Goal: Task Accomplishment & Management: Use online tool/utility

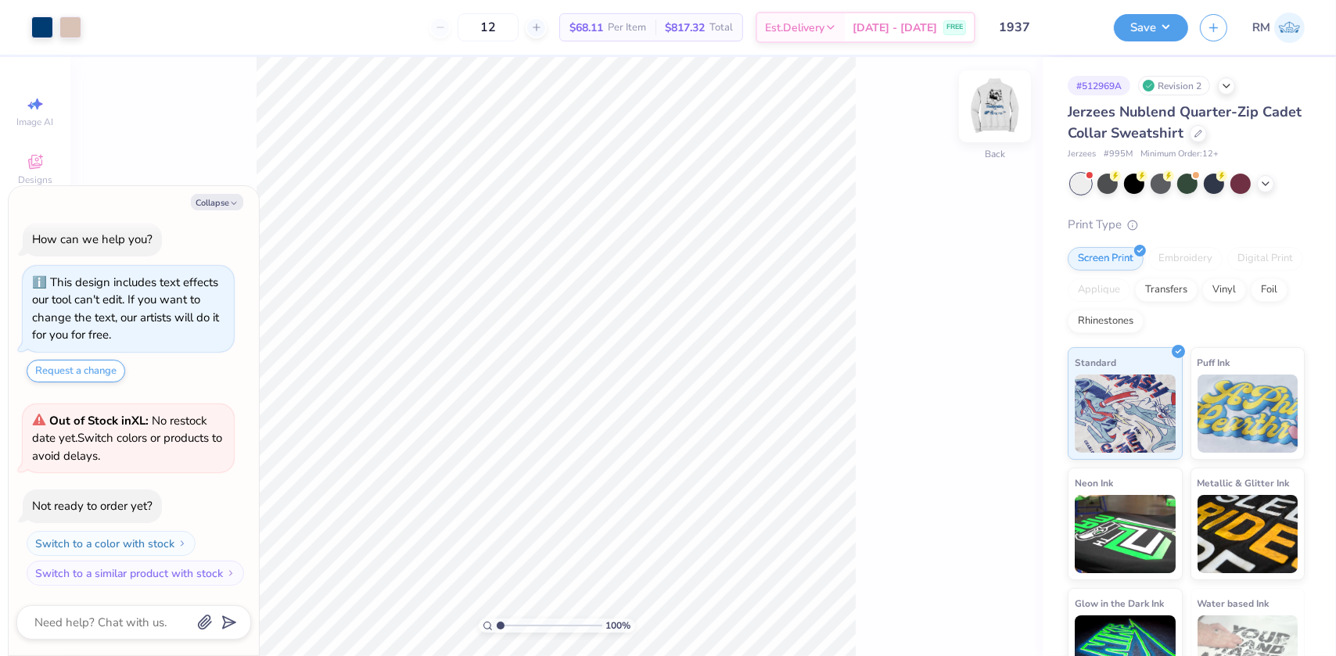
click at [990, 109] on img at bounding box center [995, 106] width 63 height 63
type textarea "x"
type input "1.89019881500322"
type textarea "x"
type input "1.89019881500322"
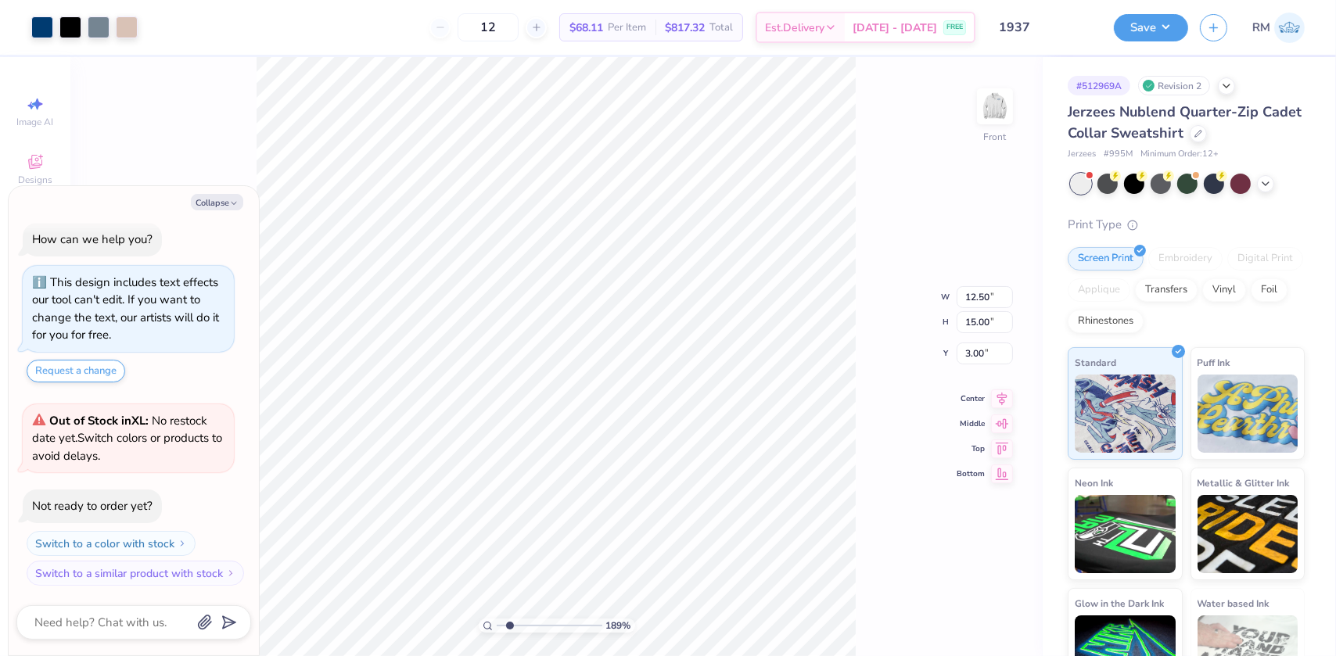
type textarea "x"
type input "1.89019881500322"
type textarea "x"
type input "1.89019881500322"
type textarea "x"
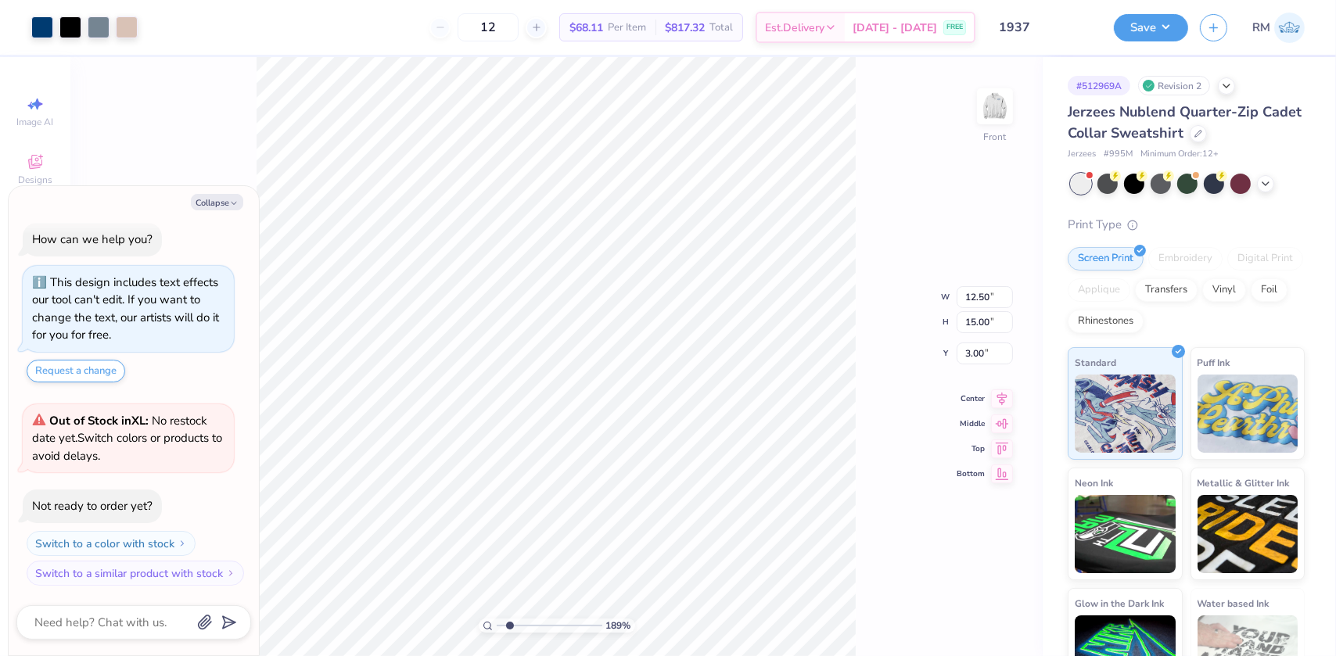
type input "1.89019881500322"
type textarea "x"
type input "1.89019881500322"
type textarea "x"
type input "1.89019881500322"
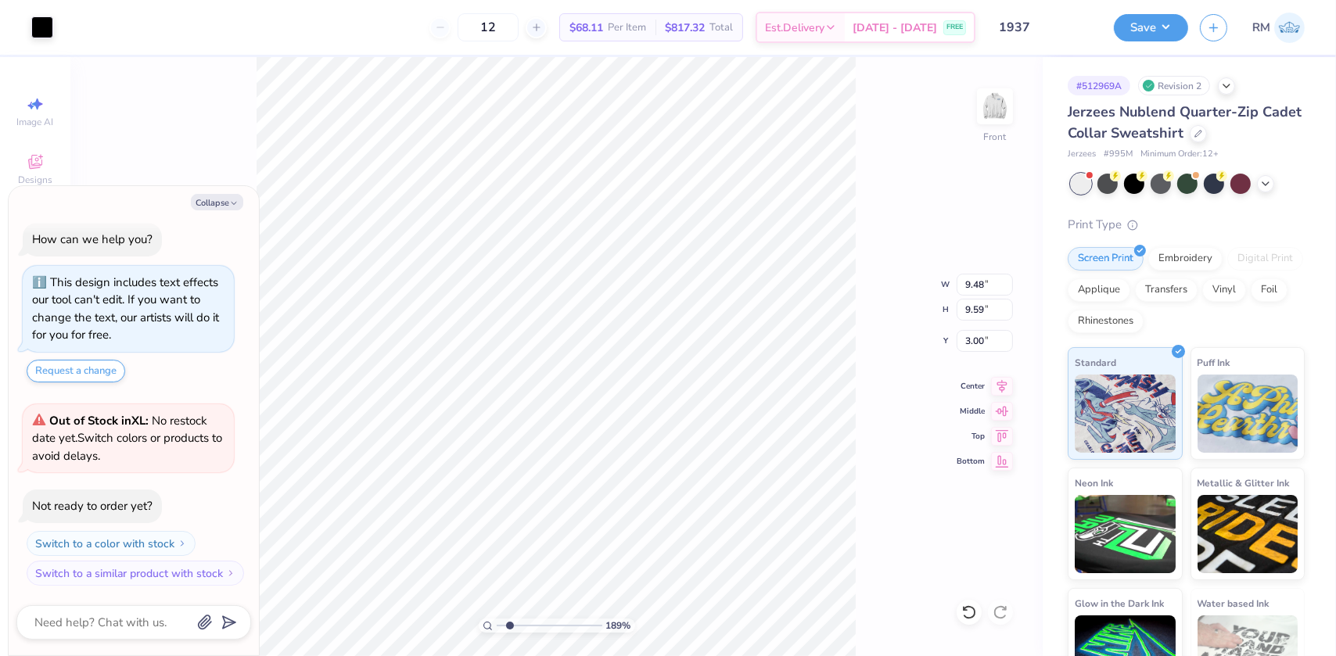
type textarea "x"
type input "1.89019881500322"
type textarea "x"
type input "1.89019881500322"
type textarea "x"
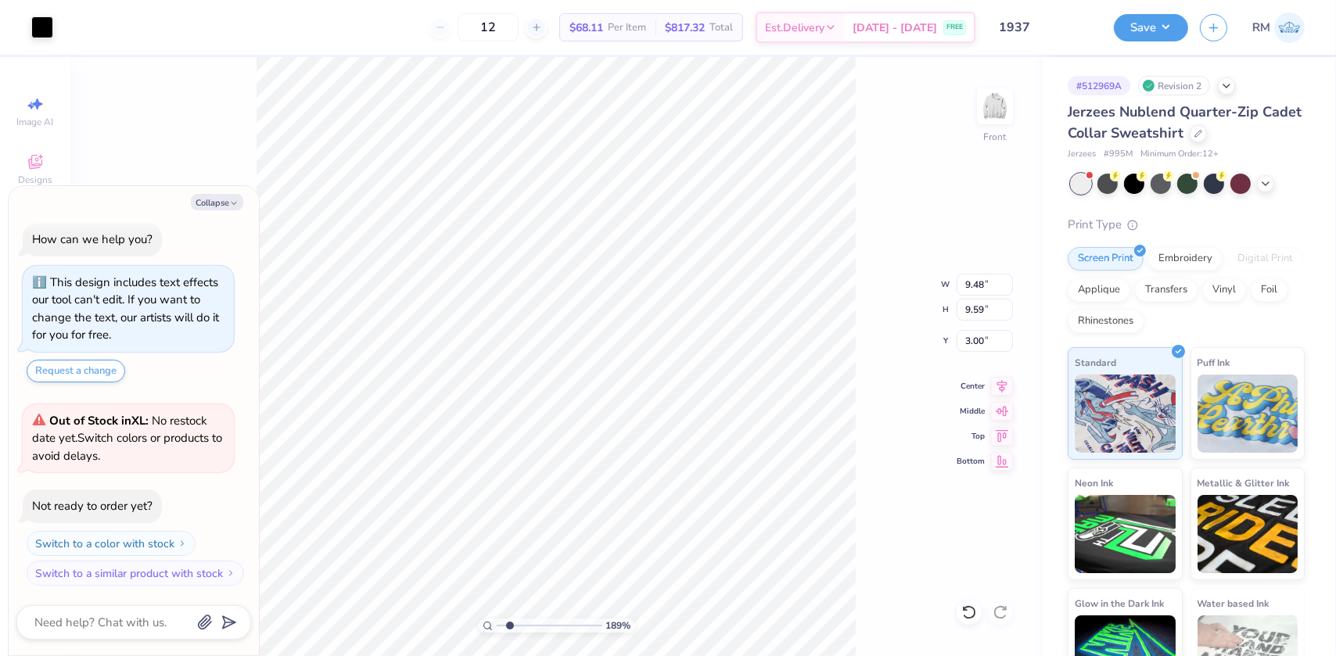
type input "1.89019881500322"
click at [217, 209] on button "Collapse" at bounding box center [217, 202] width 52 height 16
type textarea "x"
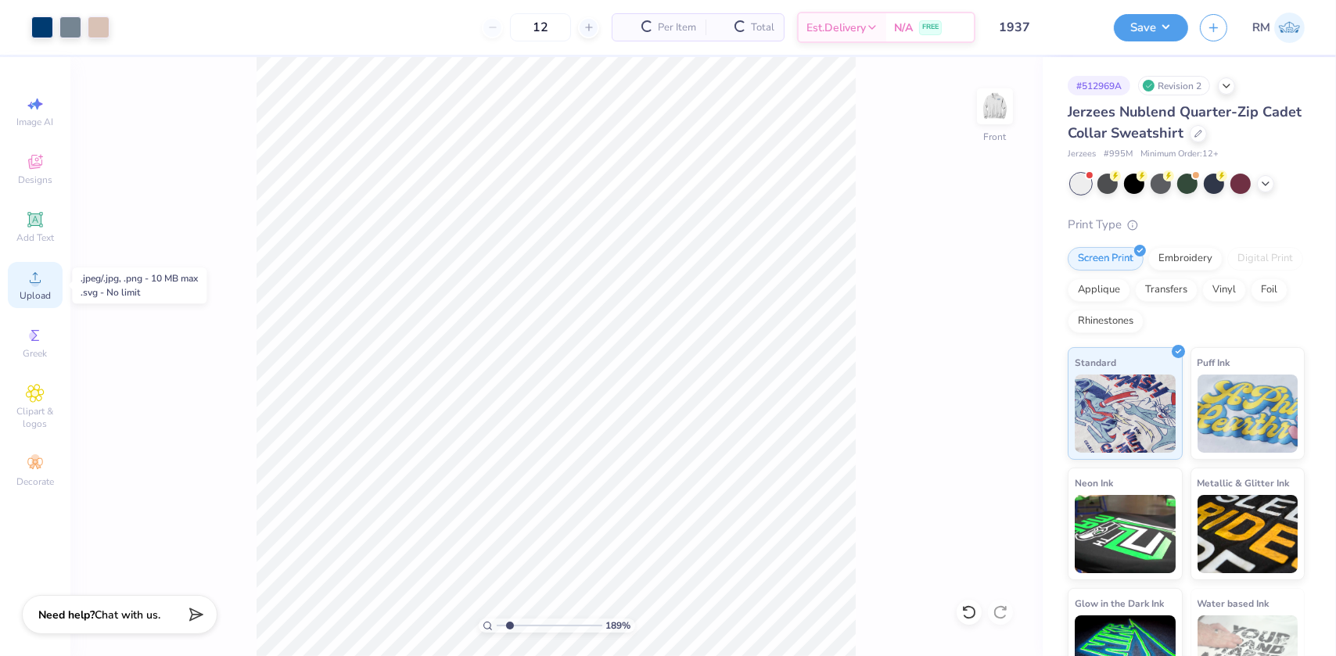
click at [39, 293] on span "Upload" at bounding box center [35, 295] width 31 height 13
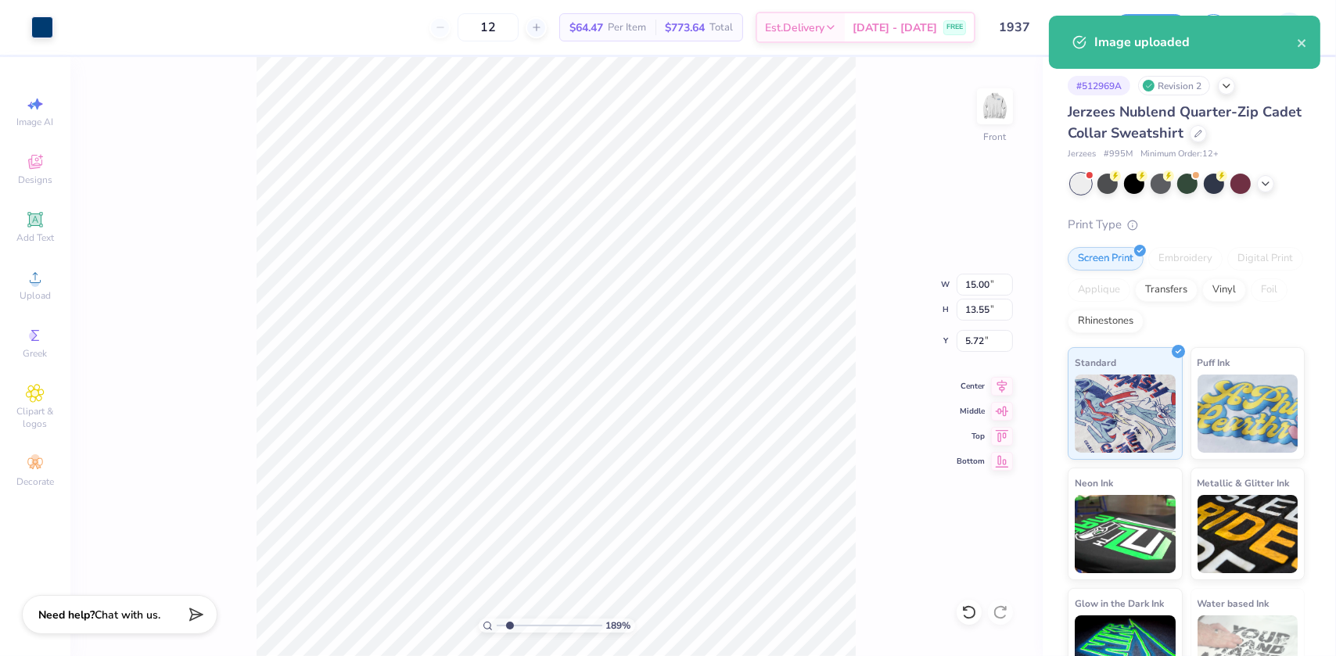
type input "1.89019881500322"
type input "11.45"
type input "10.35"
click at [961, 341] on input "8.93" at bounding box center [985, 341] width 56 height 22
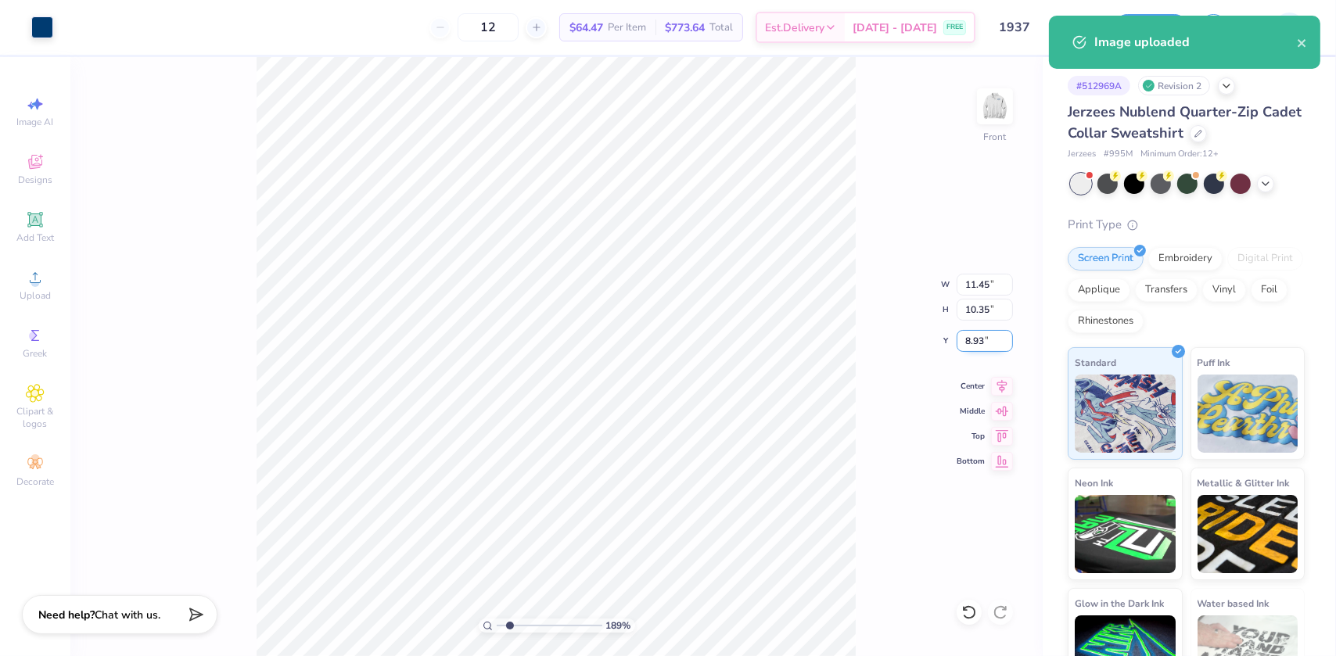
click at [961, 341] on input "8.93" at bounding box center [985, 341] width 56 height 22
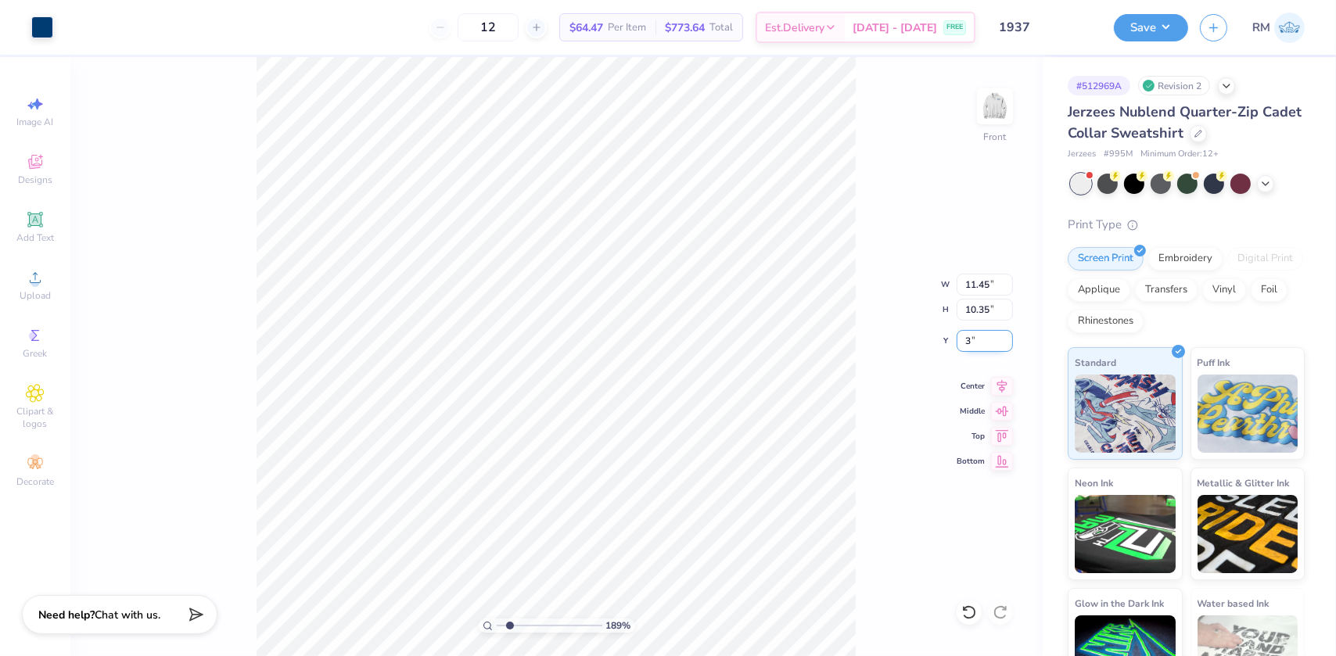
type input "3"
type input "1.89019881500322"
type input "3.00"
type input "1.89019881500322"
type input "9.77"
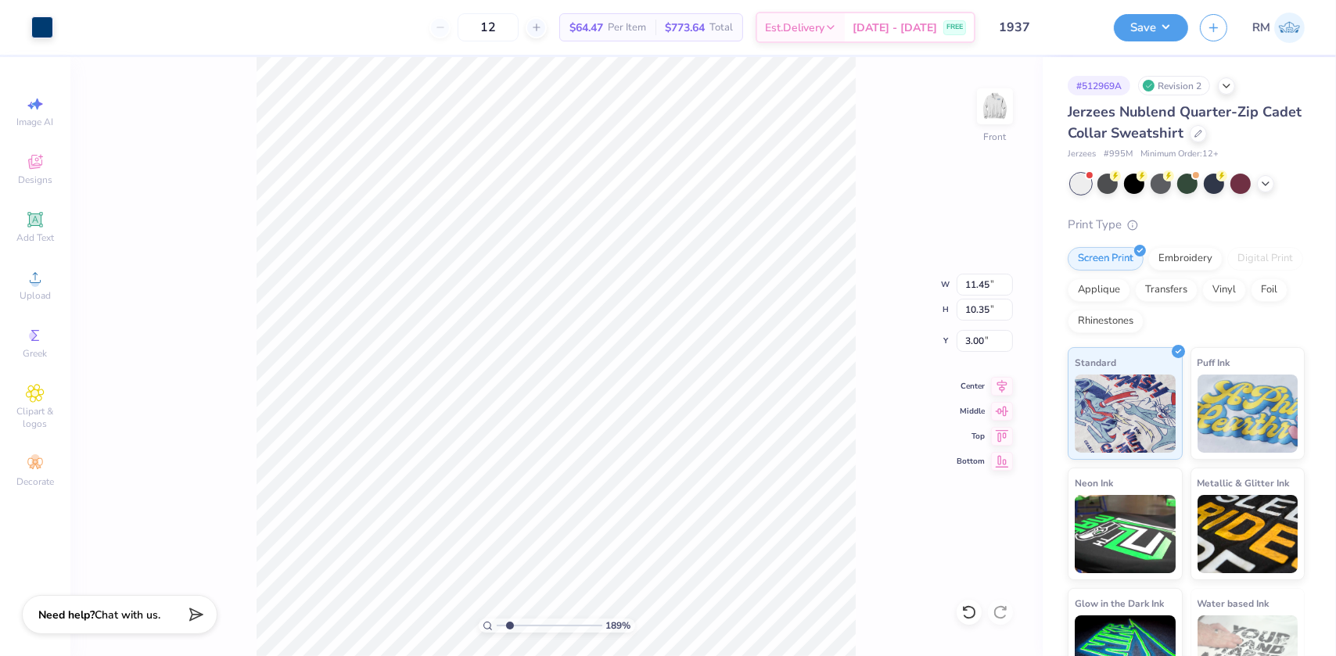
type input "8.83"
click at [1000, 385] on icon at bounding box center [1002, 384] width 22 height 19
drag, startPoint x: 505, startPoint y: 626, endPoint x: 490, endPoint y: 624, distance: 14.9
click at [497, 624] on input "range" at bounding box center [550, 626] width 106 height 14
click at [634, 480] on li "Group" at bounding box center [656, 485] width 123 height 31
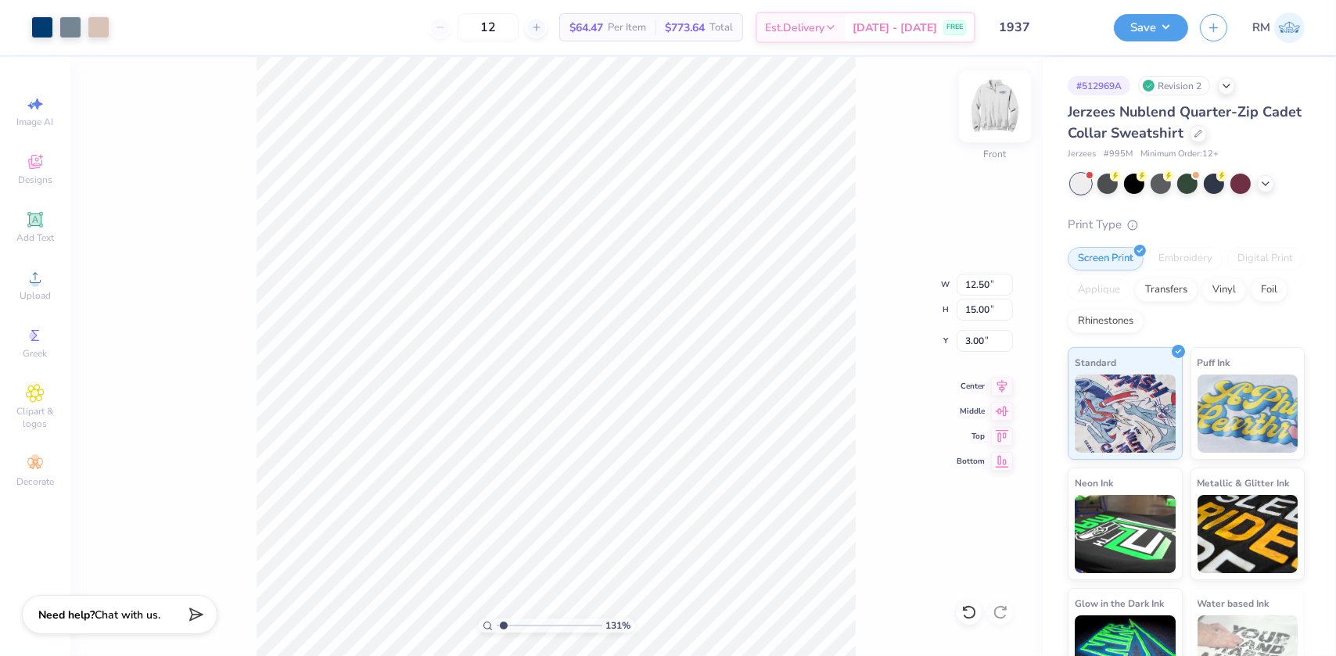
click at [992, 117] on img at bounding box center [995, 106] width 63 height 63
type input "1"
click at [1123, 21] on button "Save" at bounding box center [1151, 25] width 74 height 27
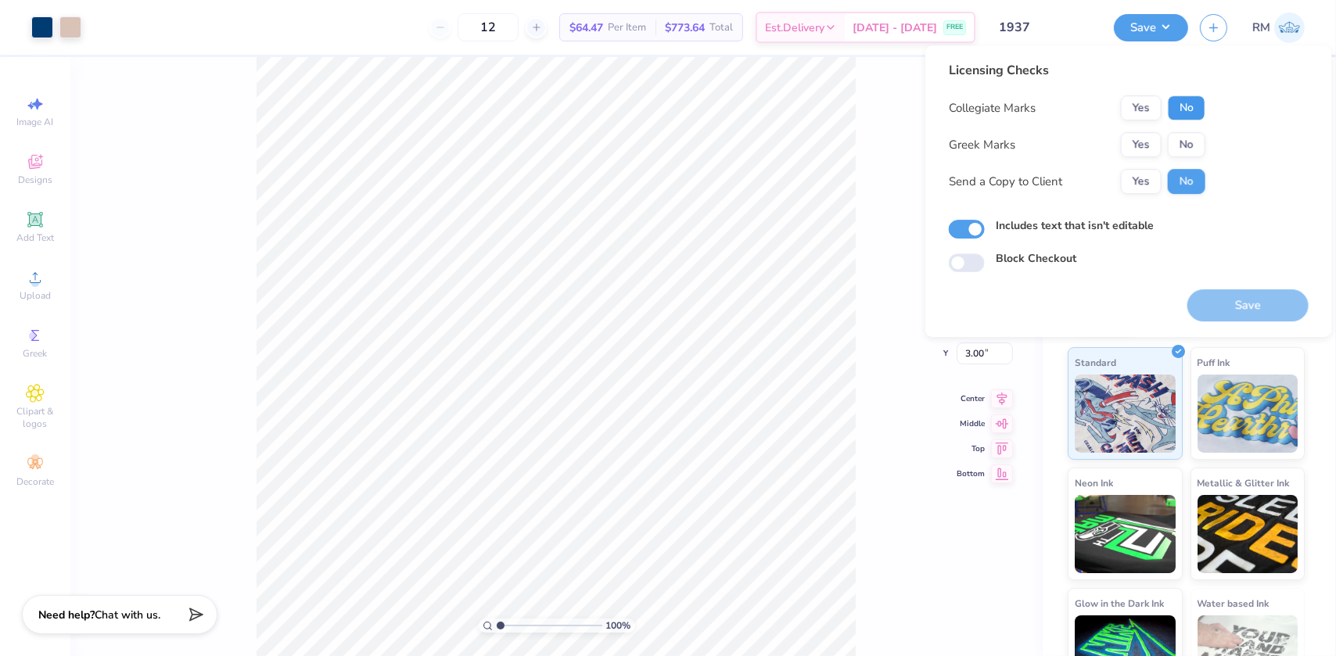
click at [1183, 102] on button "No" at bounding box center [1187, 107] width 38 height 25
click at [1140, 102] on button "Yes" at bounding box center [1141, 107] width 41 height 25
click at [1183, 158] on div "Collegiate Marks Yes No Greek Marks Yes No Send a Copy to Client Yes No" at bounding box center [1077, 144] width 257 height 99
click at [1181, 141] on button "No" at bounding box center [1187, 144] width 38 height 25
click at [1225, 300] on button "Save" at bounding box center [1247, 305] width 121 height 32
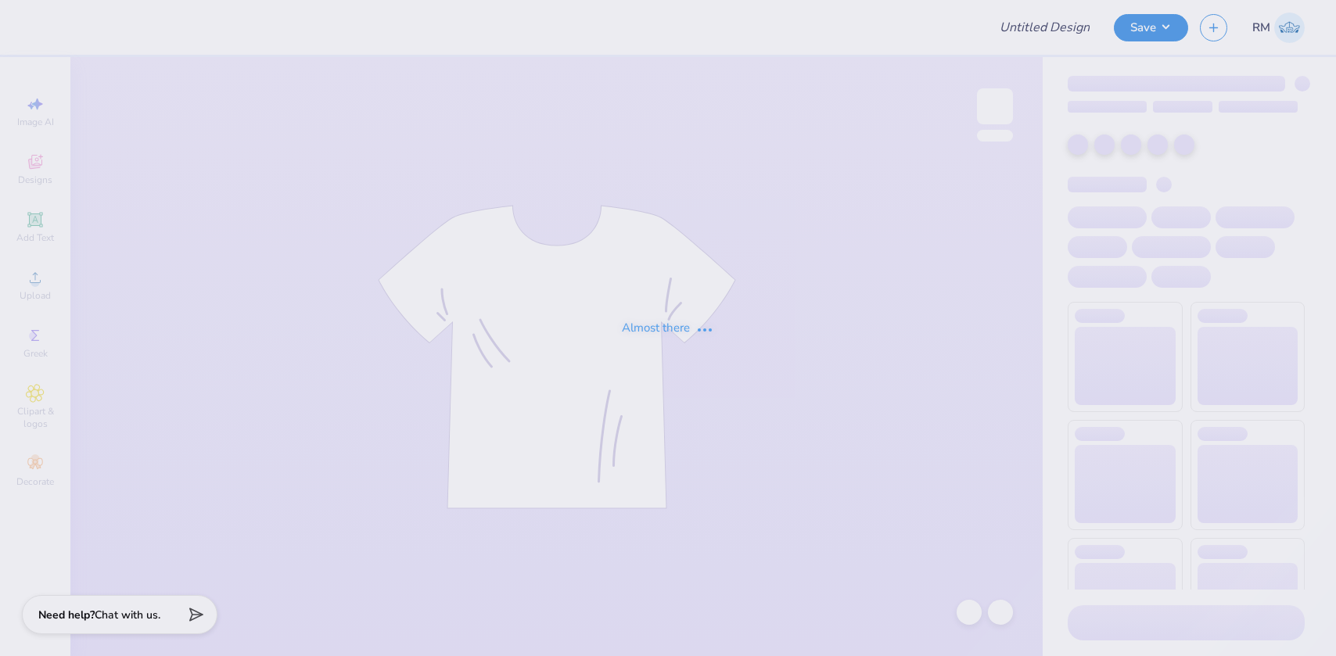
type input "AEPHI Gen Merch Sweatshirt"
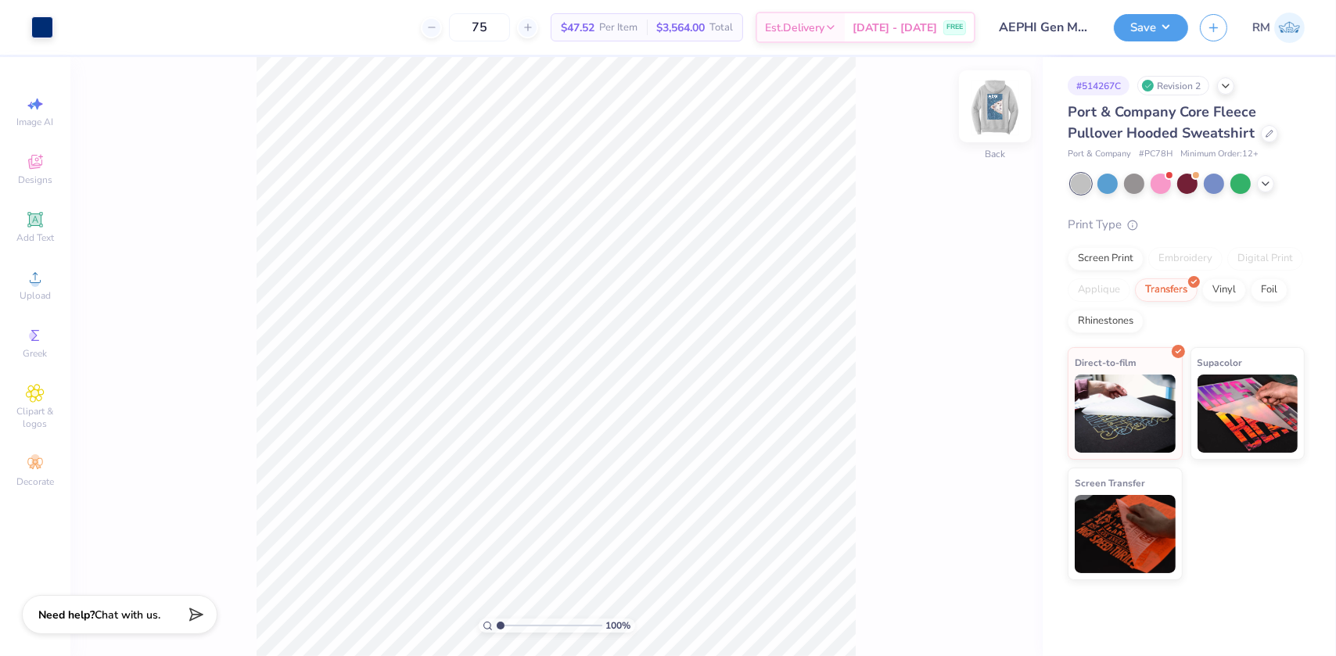
click at [988, 88] on img at bounding box center [995, 106] width 63 height 63
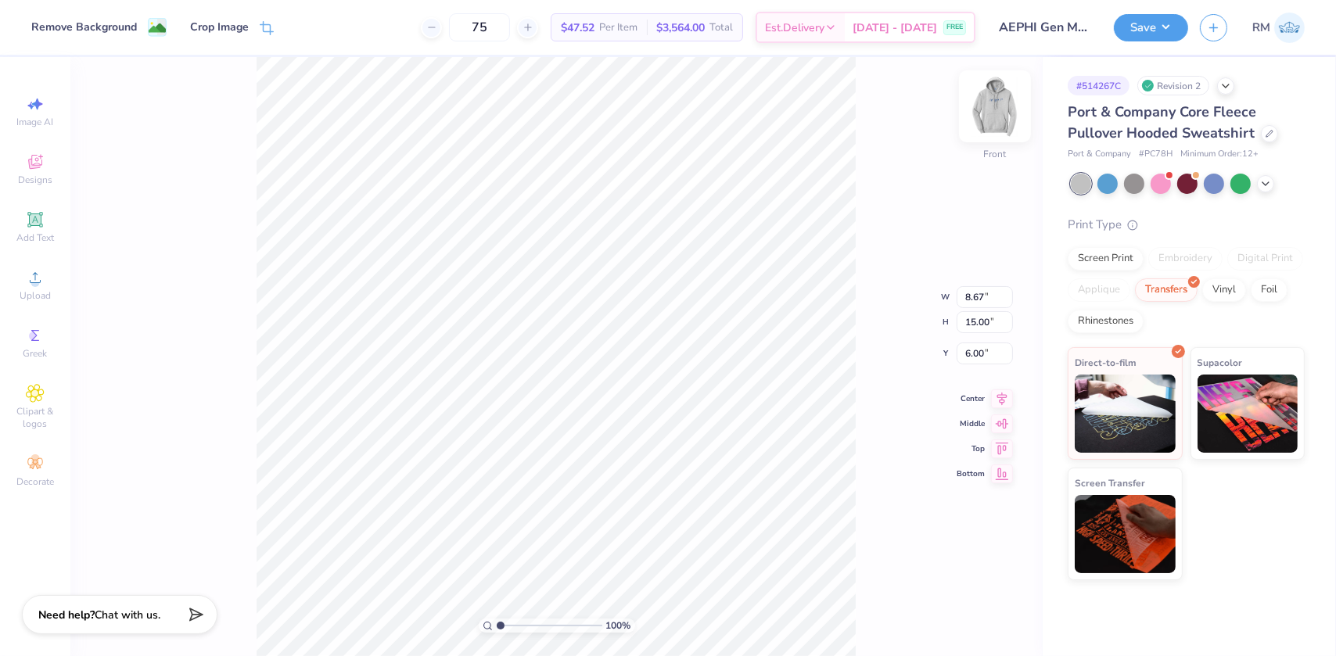
click at [995, 104] on img at bounding box center [995, 106] width 63 height 63
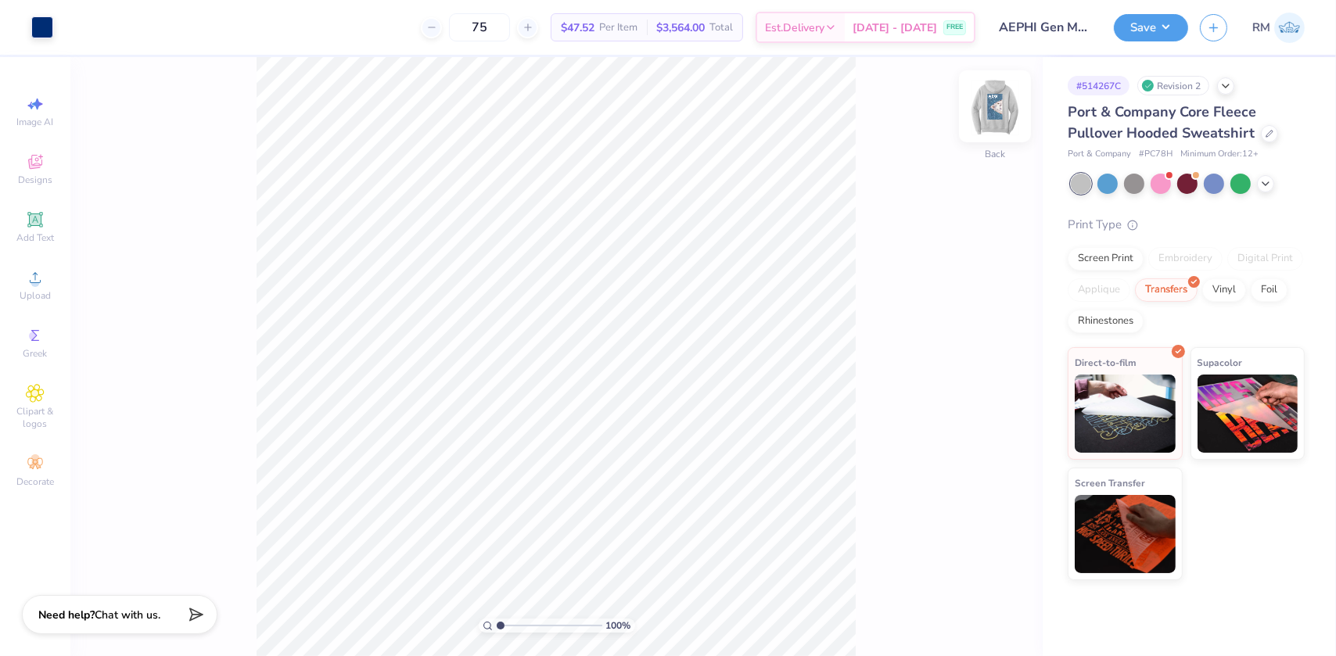
click at [991, 122] on img at bounding box center [995, 106] width 63 height 63
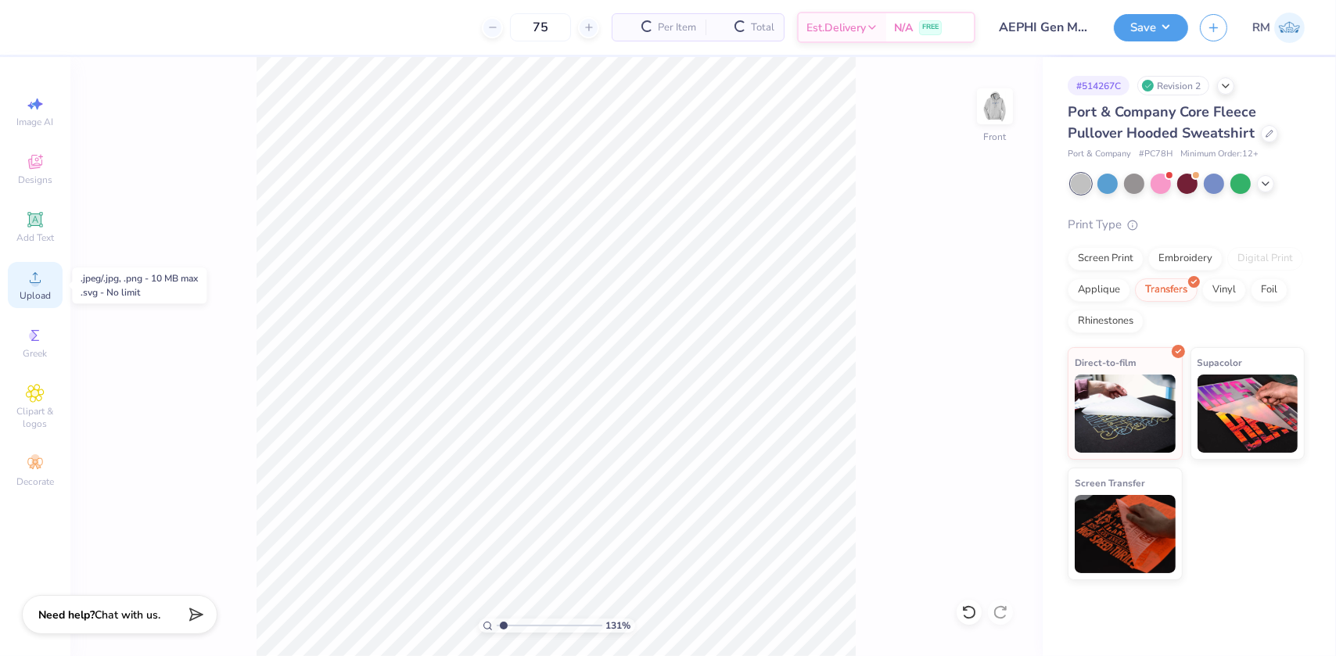
click at [33, 289] on div "Upload" at bounding box center [35, 285] width 55 height 46
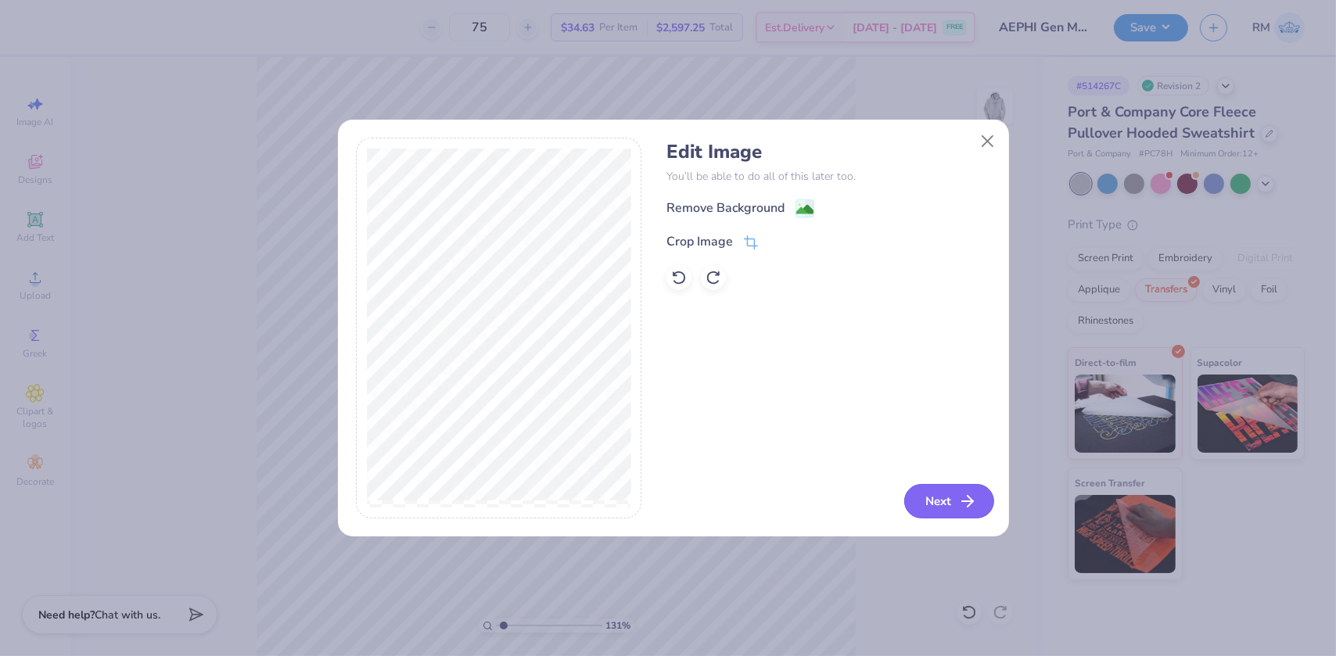
click at [941, 498] on button "Next" at bounding box center [949, 501] width 90 height 34
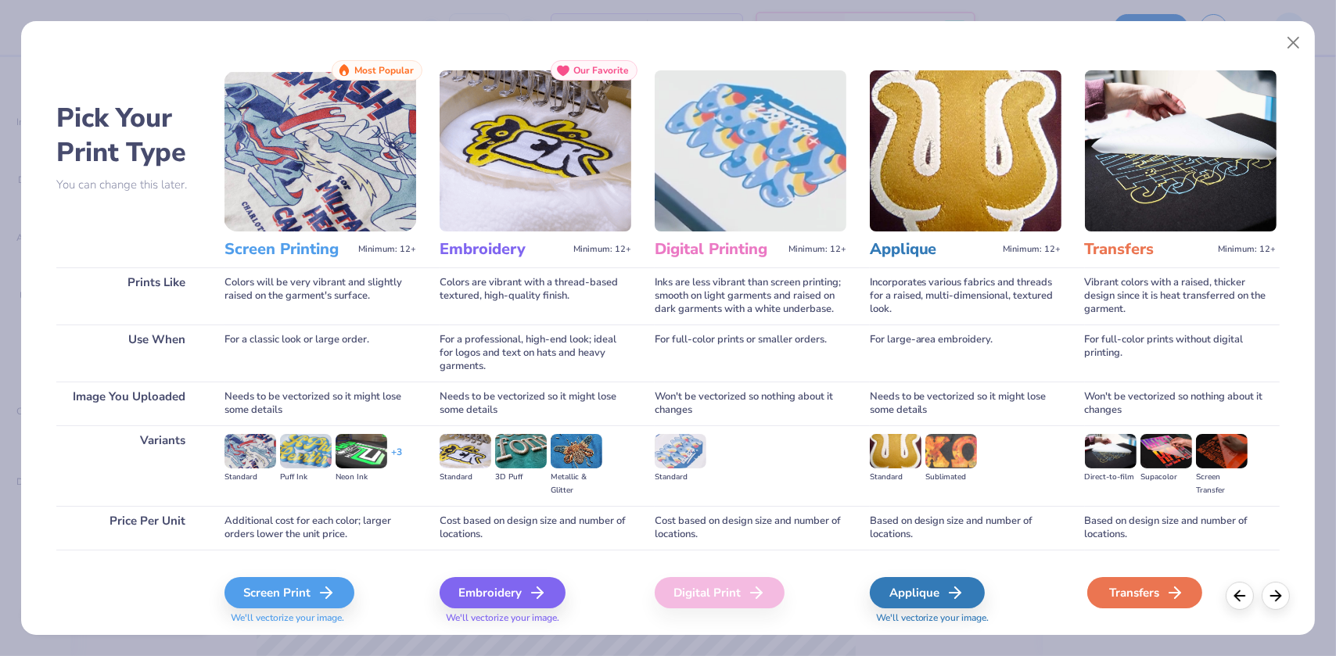
click at [1140, 599] on div "Transfers" at bounding box center [1144, 592] width 115 height 31
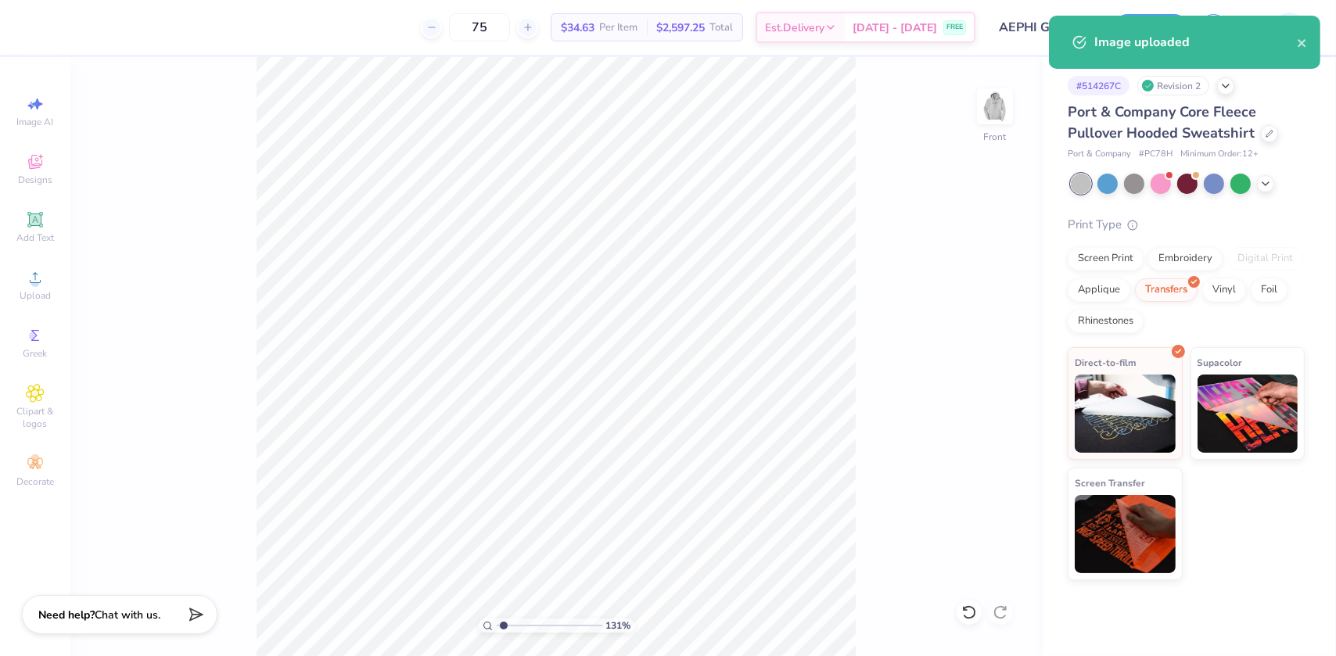
type input "1.31372120057428"
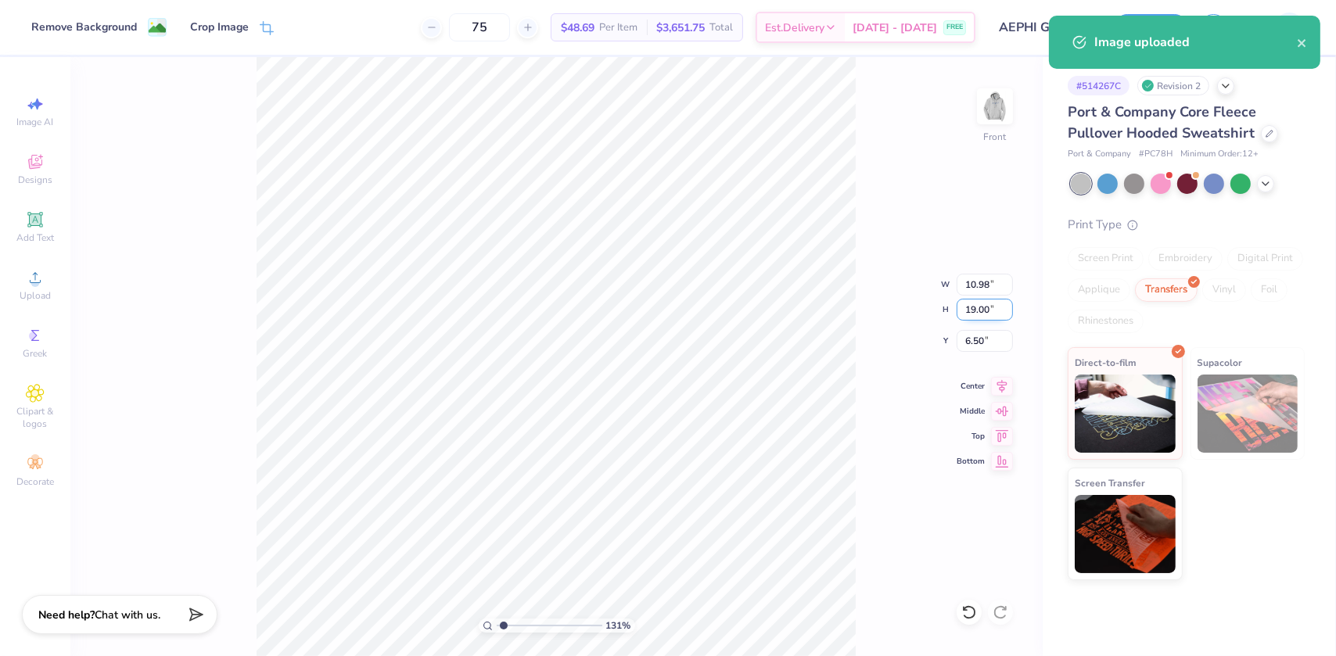
click at [972, 316] on input "19.00" at bounding box center [985, 310] width 56 height 22
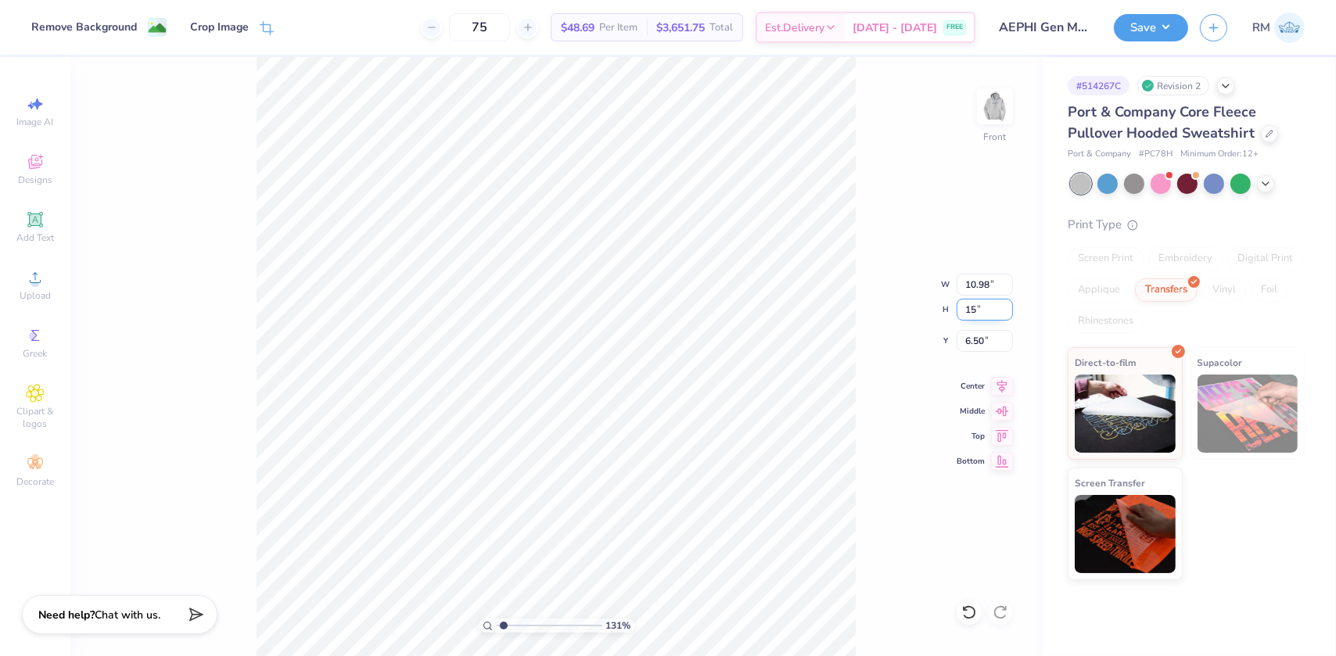
type input "15"
type input "1.31372120057428"
type input "8.67"
type input "15.00"
type input "8.50"
